Goal: Task Accomplishment & Management: Manage account settings

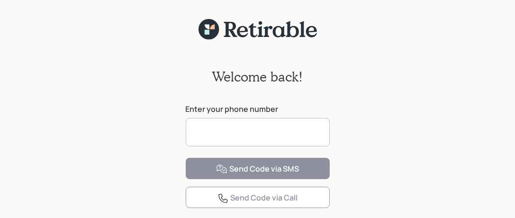
click at [215, 134] on input at bounding box center [258, 132] width 144 height 28
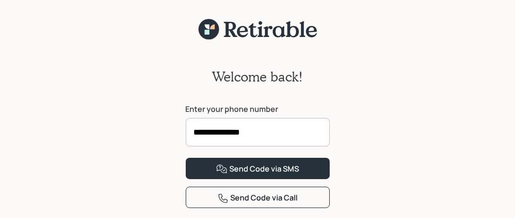
scroll to position [47, 0]
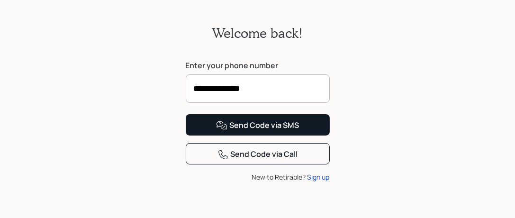
type input "**********"
click at [259, 131] on div "Send Code via SMS" at bounding box center [257, 125] width 83 height 11
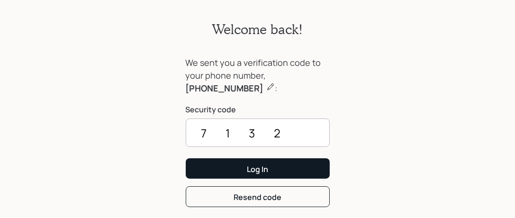
type input "7132"
click at [262, 167] on div "Log In" at bounding box center [257, 169] width 21 height 10
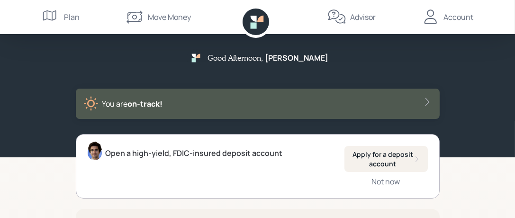
click at [450, 16] on div "Account" at bounding box center [459, 16] width 30 height 11
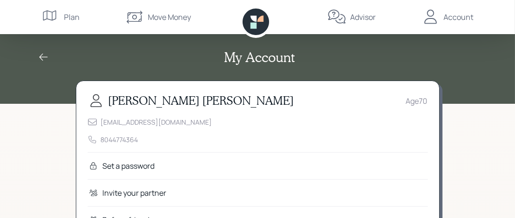
click at [48, 14] on icon at bounding box center [51, 17] width 19 height 19
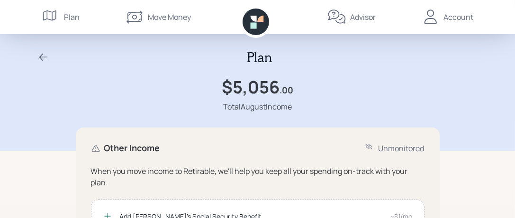
click at [68, 16] on div "Plan" at bounding box center [72, 16] width 16 height 11
click at [452, 16] on div "Account" at bounding box center [459, 16] width 30 height 11
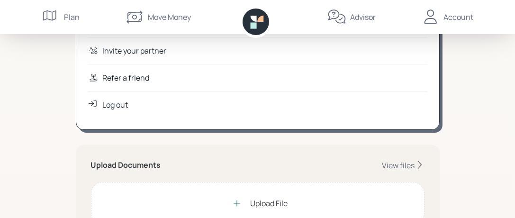
scroll to position [237, 0]
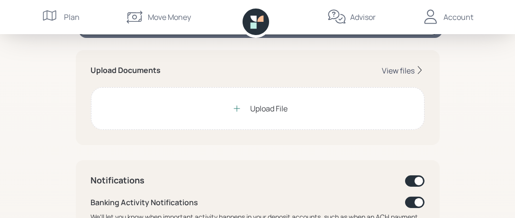
click at [399, 70] on div "View files" at bounding box center [398, 70] width 33 height 10
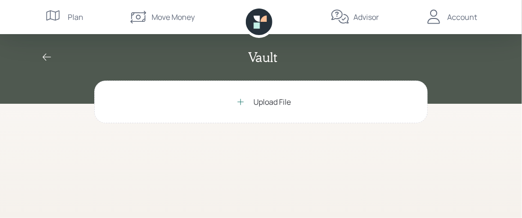
click at [239, 101] on icon at bounding box center [240, 101] width 9 height 9
click at [42, 55] on icon at bounding box center [46, 57] width 11 height 11
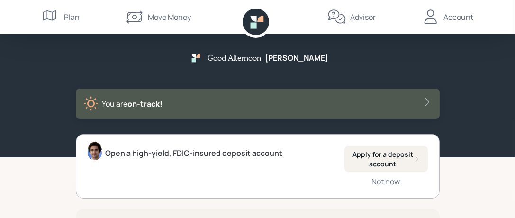
click at [426, 101] on icon at bounding box center [426, 101] width 9 height 9
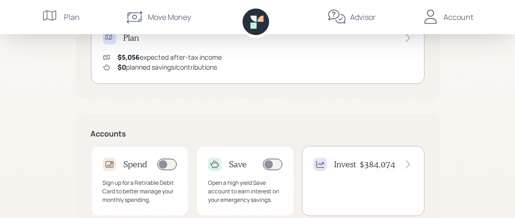
scroll to position [284, 0]
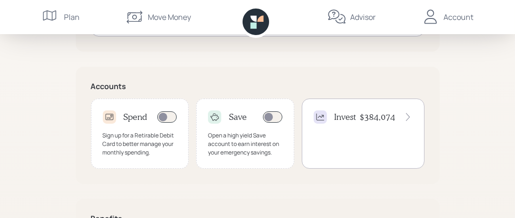
click at [367, 114] on h4 "$384,074" at bounding box center [378, 117] width 36 height 10
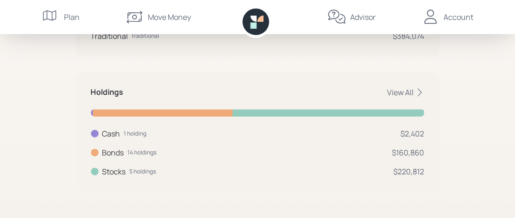
scroll to position [173, 0]
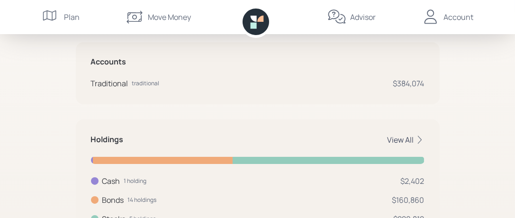
click at [403, 138] on div "View All" at bounding box center [405, 139] width 37 height 10
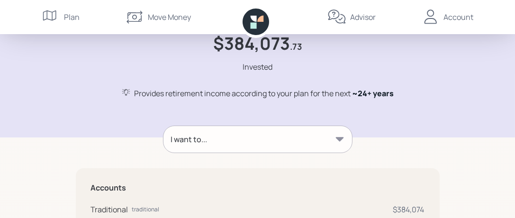
scroll to position [95, 0]
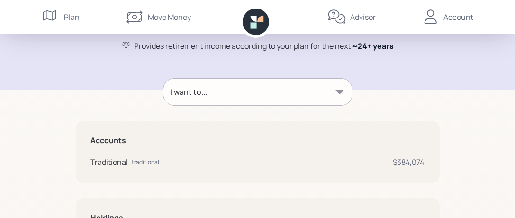
click at [340, 91] on icon at bounding box center [339, 91] width 8 height 4
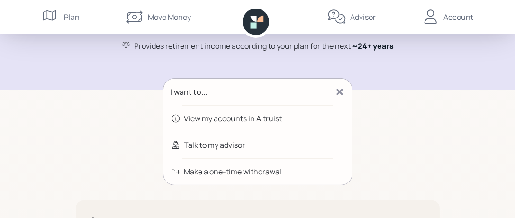
click at [223, 118] on div "View my accounts in Altruist" at bounding box center [233, 118] width 98 height 11
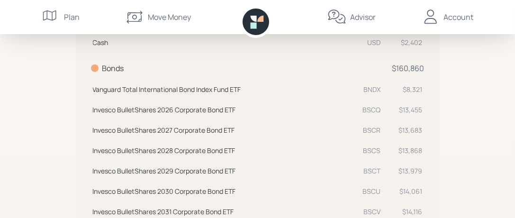
scroll to position [0, 0]
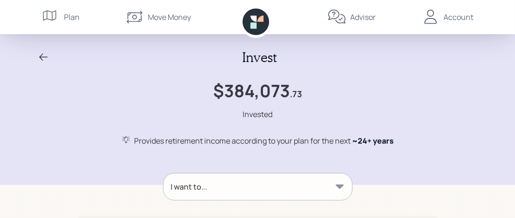
click at [445, 17] on div "Account" at bounding box center [459, 16] width 30 height 11
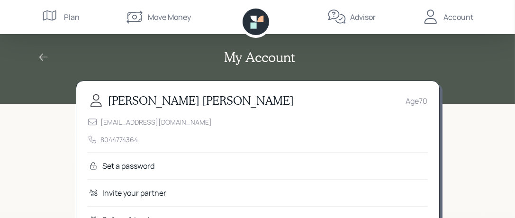
scroll to position [95, 0]
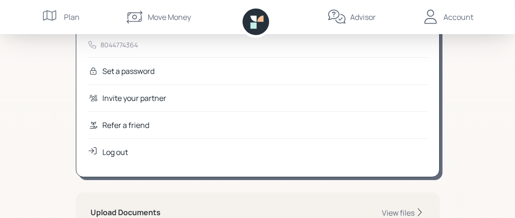
click at [120, 150] on div "Log out" at bounding box center [116, 151] width 26 height 11
